Goal: Information Seeking & Learning: Learn about a topic

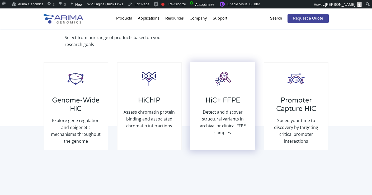
click at [212, 106] on h3 "HiC+ FFPE" at bounding box center [222, 102] width 53 height 12
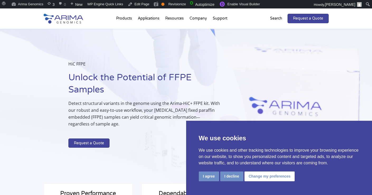
click at [211, 106] on p "Detect structural variants in the genome using the Arima-HiC+ FFPE kit. With ou…" at bounding box center [144, 116] width 153 height 32
click at [206, 174] on button "I agree" at bounding box center [209, 176] width 20 height 10
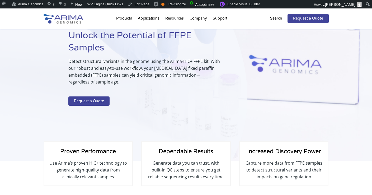
scroll to position [42, 0]
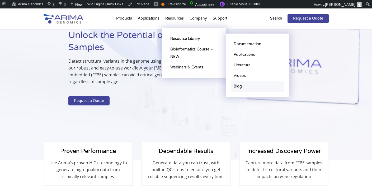
click at [241, 90] on link "Blog" at bounding box center [257, 86] width 53 height 11
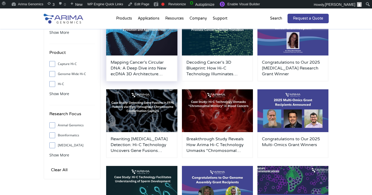
scroll to position [84, 0]
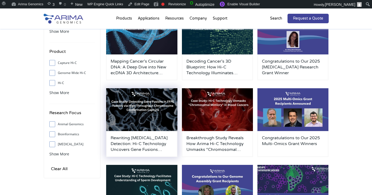
click at [155, 112] on img at bounding box center [141, 109] width 71 height 43
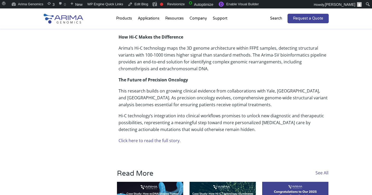
scroll to position [338, 0]
click at [158, 139] on link "Click here to read the full story." at bounding box center [150, 140] width 62 height 6
click at [166, 140] on link "Click here to read the full story." at bounding box center [150, 140] width 62 height 6
click at [140, 6] on link "Edit Blog" at bounding box center [138, 4] width 25 height 8
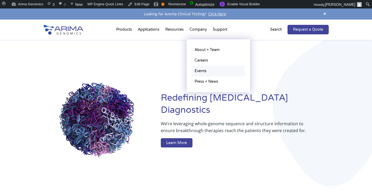
click at [198, 73] on link "Events" at bounding box center [218, 71] width 53 height 11
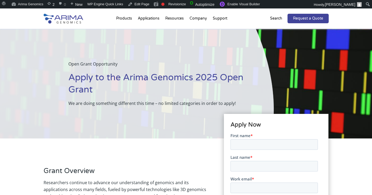
click at [95, 105] on p "We are doing something different this time – no limited categories in order to …" at bounding box center [157, 103] width 179 height 7
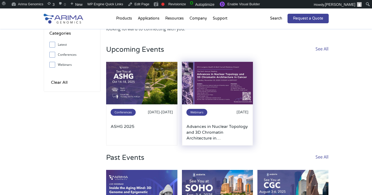
scroll to position [42, 0]
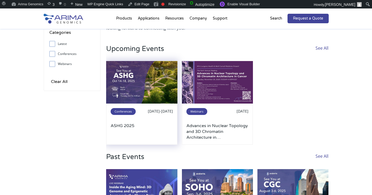
click at [172, 98] on img at bounding box center [141, 82] width 71 height 43
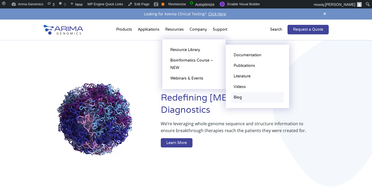
click at [239, 98] on link "Blog" at bounding box center [257, 97] width 53 height 11
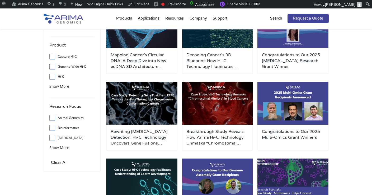
scroll to position [91, 0]
